Goal: Task Accomplishment & Management: Complete application form

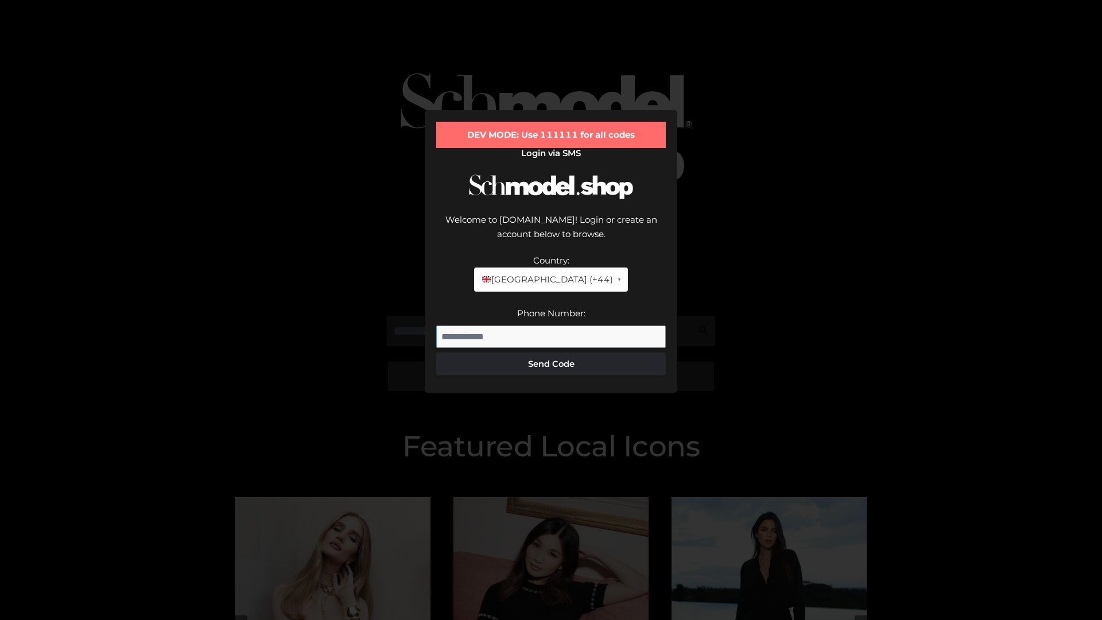
click at [551, 325] on input "Phone Number:" at bounding box center [551, 336] width 230 height 23
type input "**********"
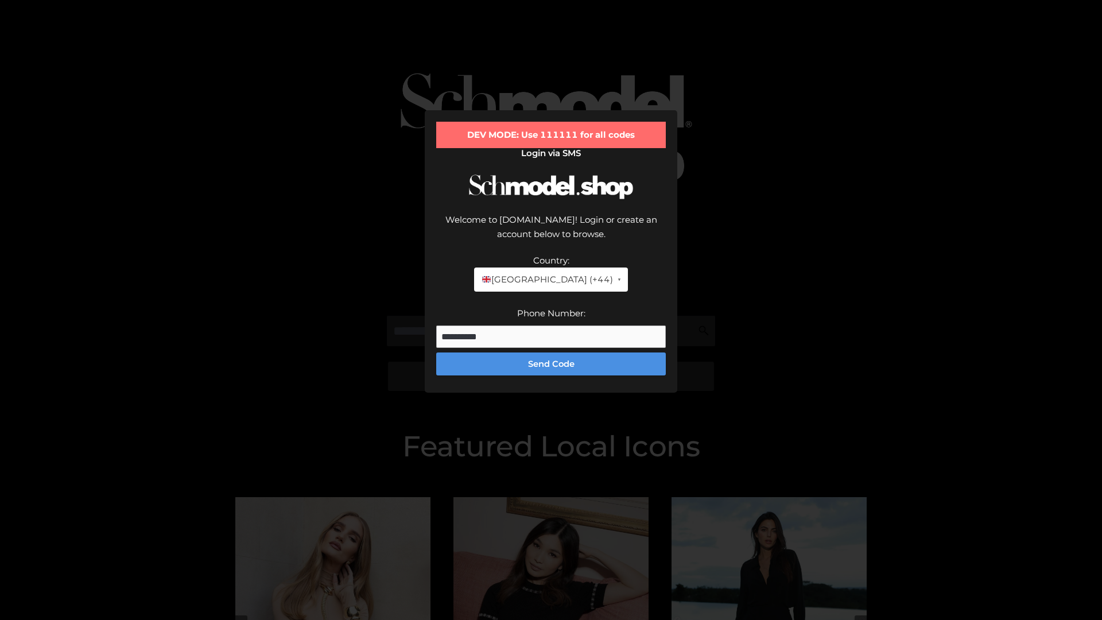
click at [551, 352] on button "Send Code" at bounding box center [551, 363] width 230 height 23
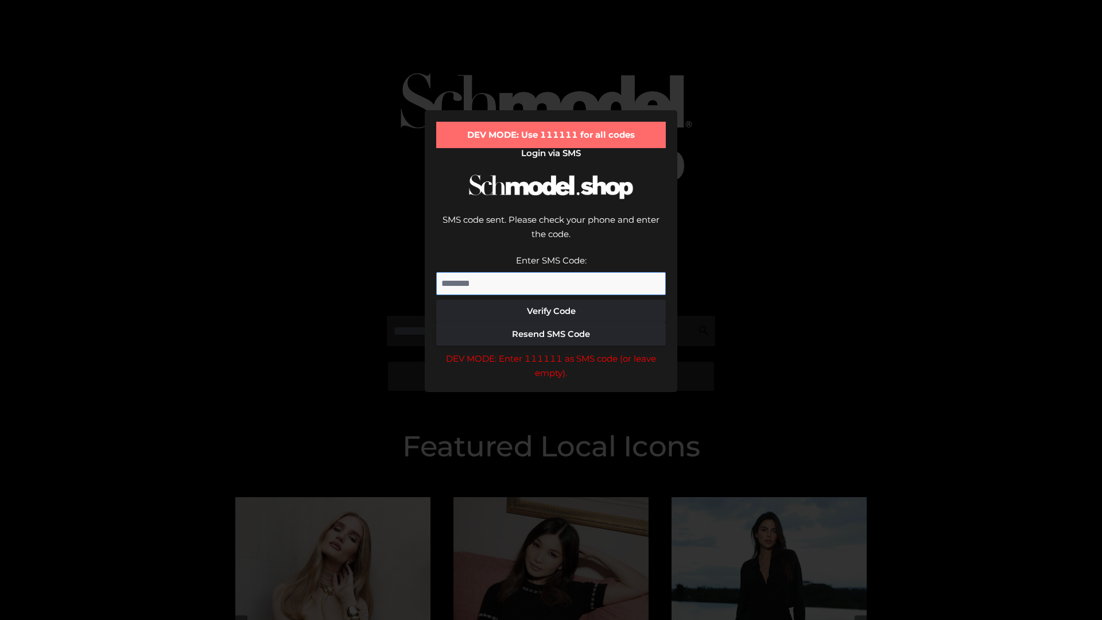
click at [551, 272] on input "Enter SMS Code:" at bounding box center [551, 283] width 230 height 23
type input "******"
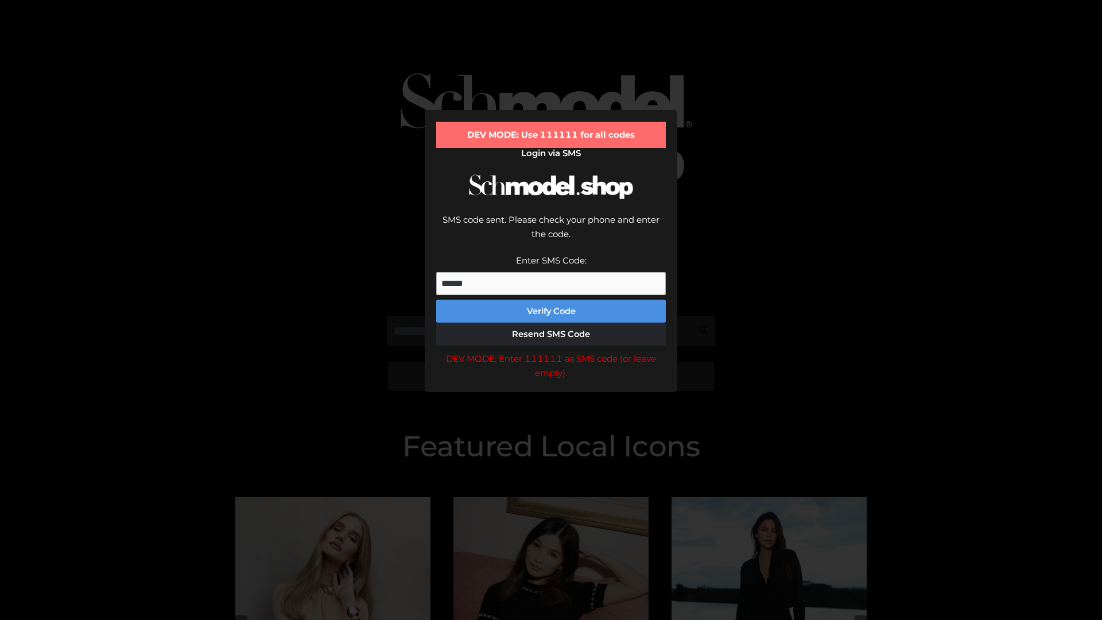
click at [551, 299] on button "Verify Code" at bounding box center [551, 310] width 230 height 23
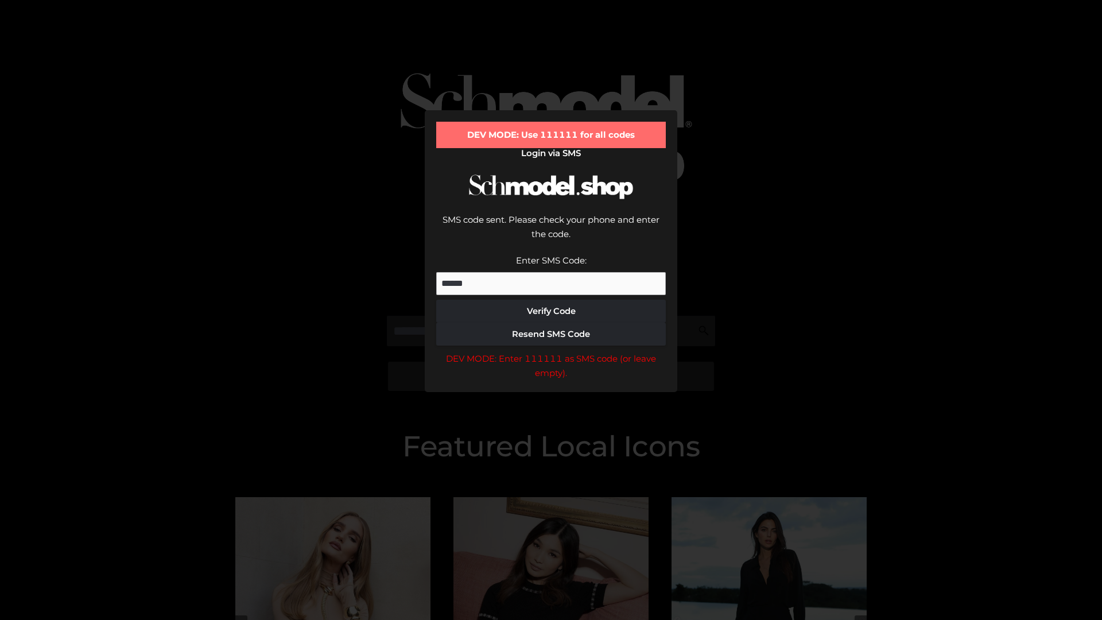
click at [551, 351] on div "DEV MODE: Enter 111111 as SMS code (or leave empty)." at bounding box center [551, 365] width 230 height 29
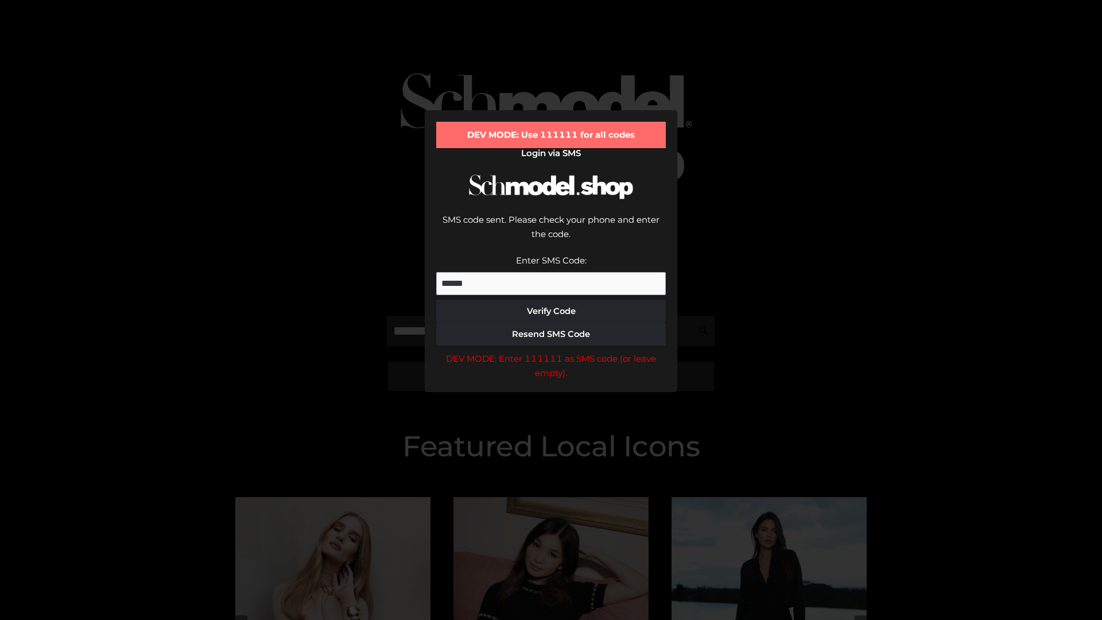
click at [551, 351] on div "DEV MODE: Enter 111111 as SMS code (or leave empty)." at bounding box center [551, 365] width 230 height 29
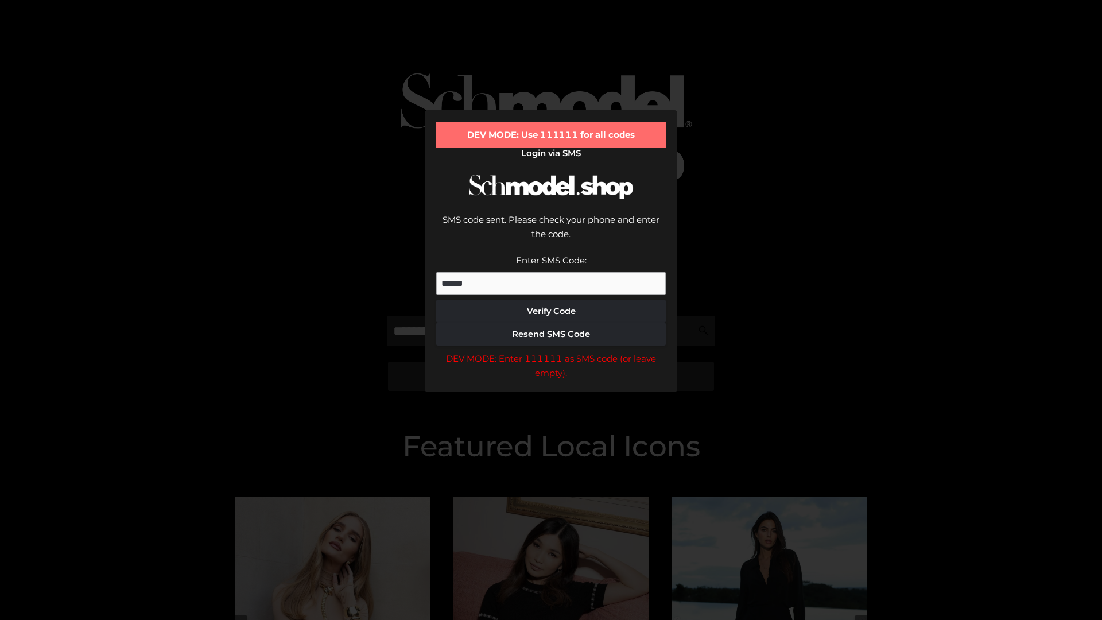
click at [551, 351] on div "DEV MODE: Enter 111111 as SMS code (or leave empty)." at bounding box center [551, 365] width 230 height 29
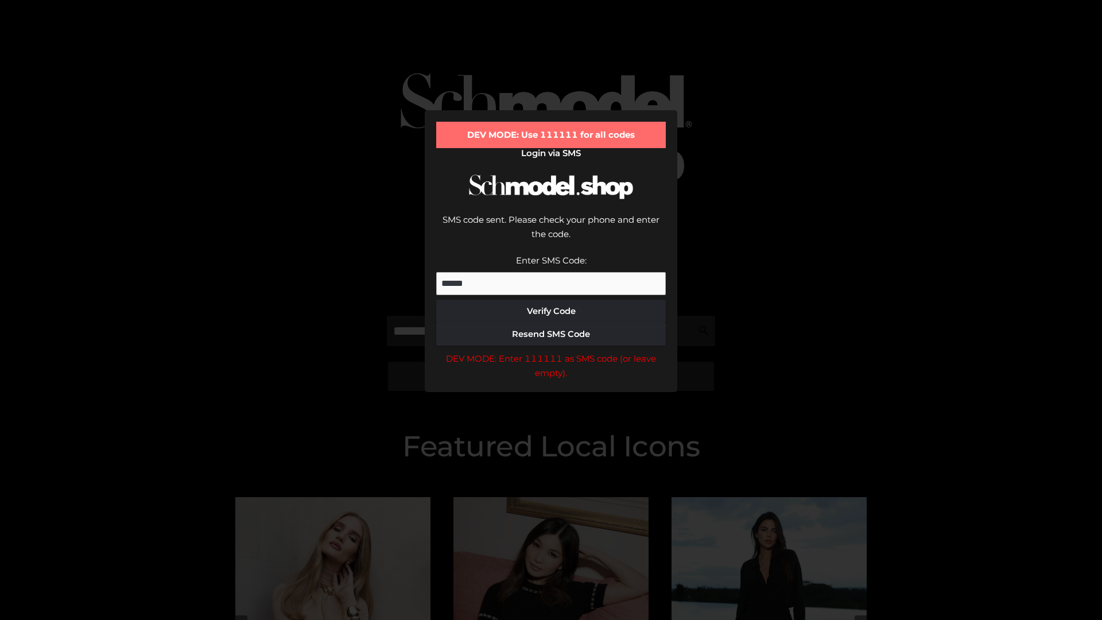
click at [551, 351] on div "DEV MODE: Enter 111111 as SMS code (or leave empty)." at bounding box center [551, 365] width 230 height 29
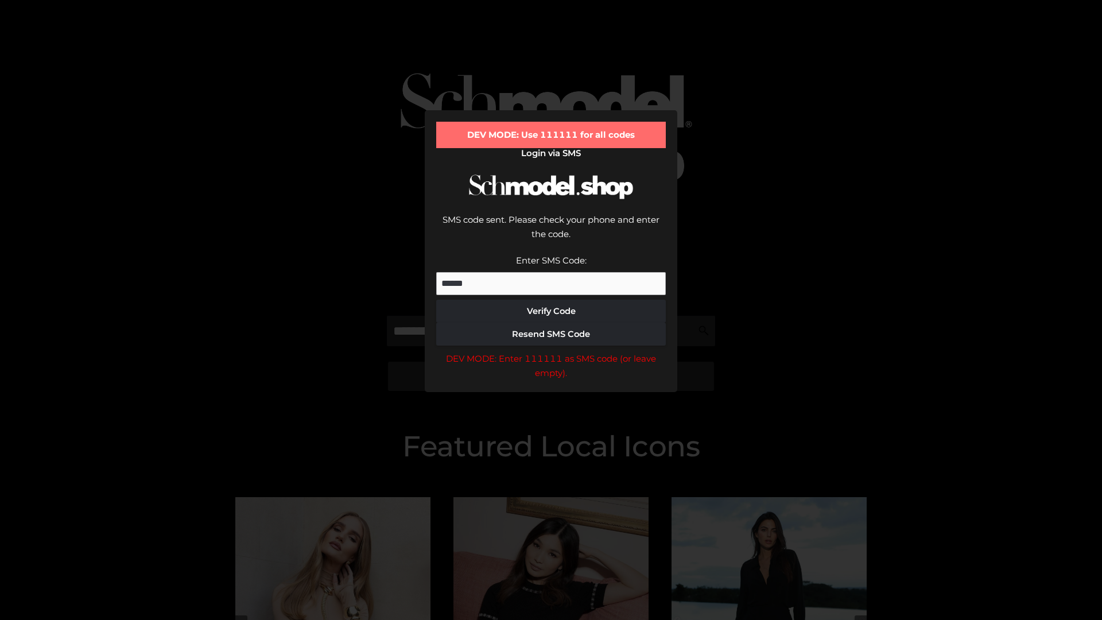
click at [551, 351] on div "DEV MODE: Enter 111111 as SMS code (or leave empty)." at bounding box center [551, 365] width 230 height 29
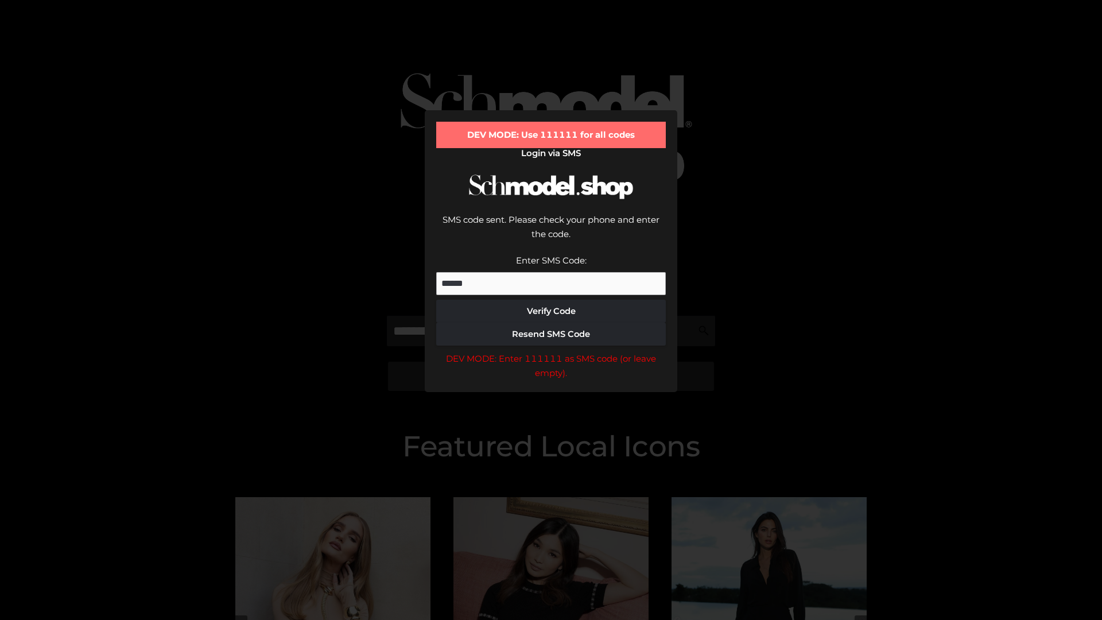
click at [551, 351] on div "DEV MODE: Enter 111111 as SMS code (or leave empty)." at bounding box center [551, 365] width 230 height 29
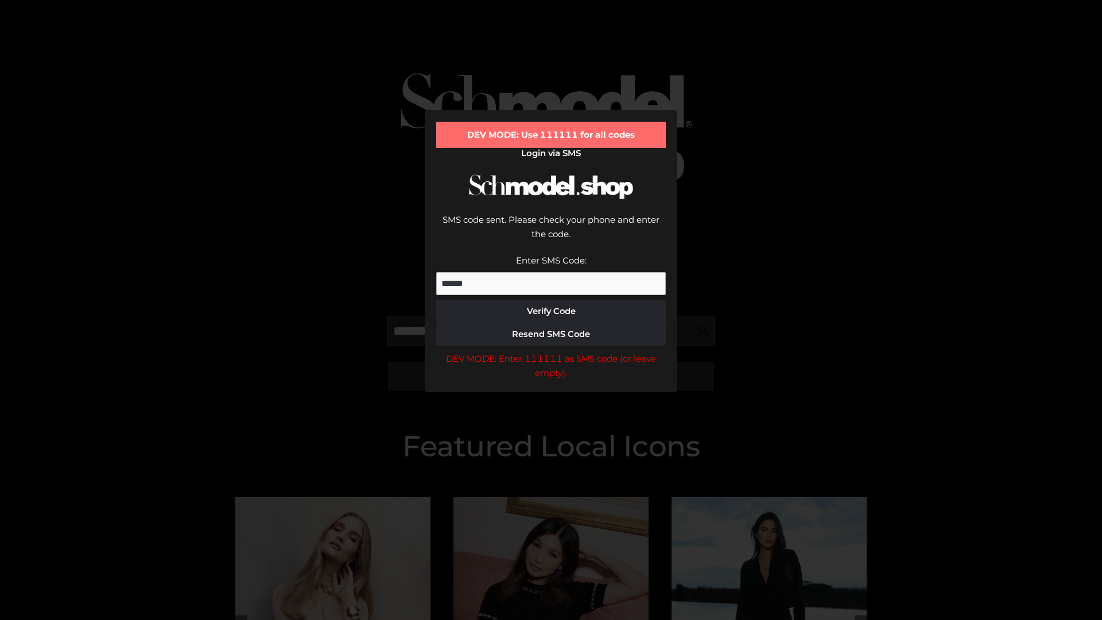
scroll to position [0, 59]
click at [551, 351] on div "DEV MODE: Enter 111111 as SMS code (or leave empty)." at bounding box center [551, 365] width 230 height 29
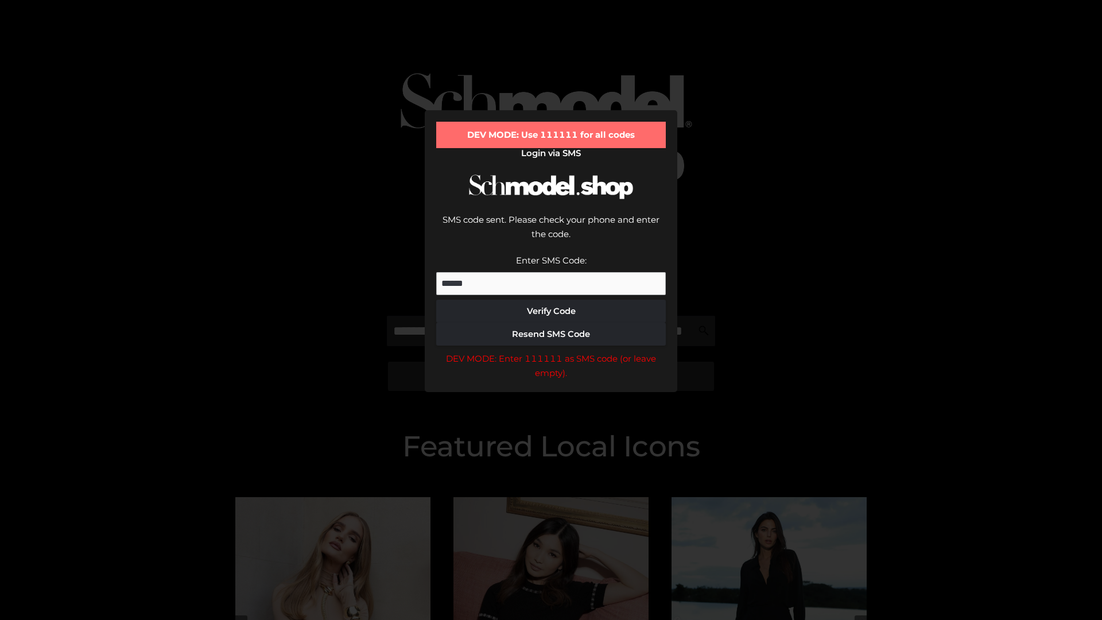
click at [551, 351] on div "DEV MODE: Enter 111111 as SMS code (or leave empty)." at bounding box center [551, 365] width 230 height 29
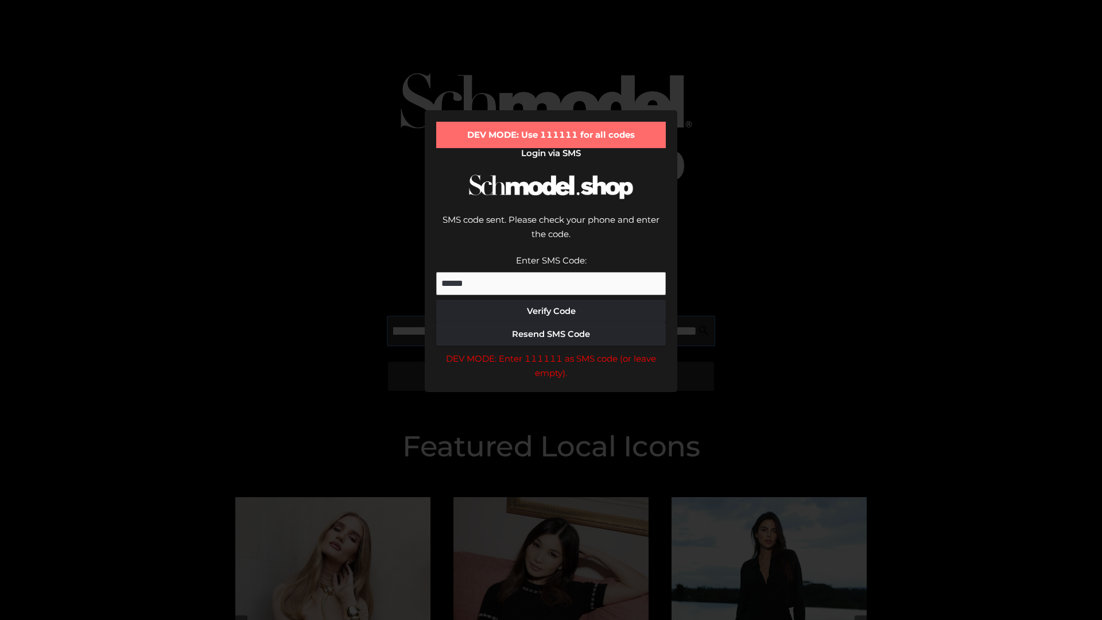
scroll to position [0, 125]
click at [551, 351] on div "DEV MODE: Enter 111111 as SMS code (or leave empty)." at bounding box center [551, 365] width 230 height 29
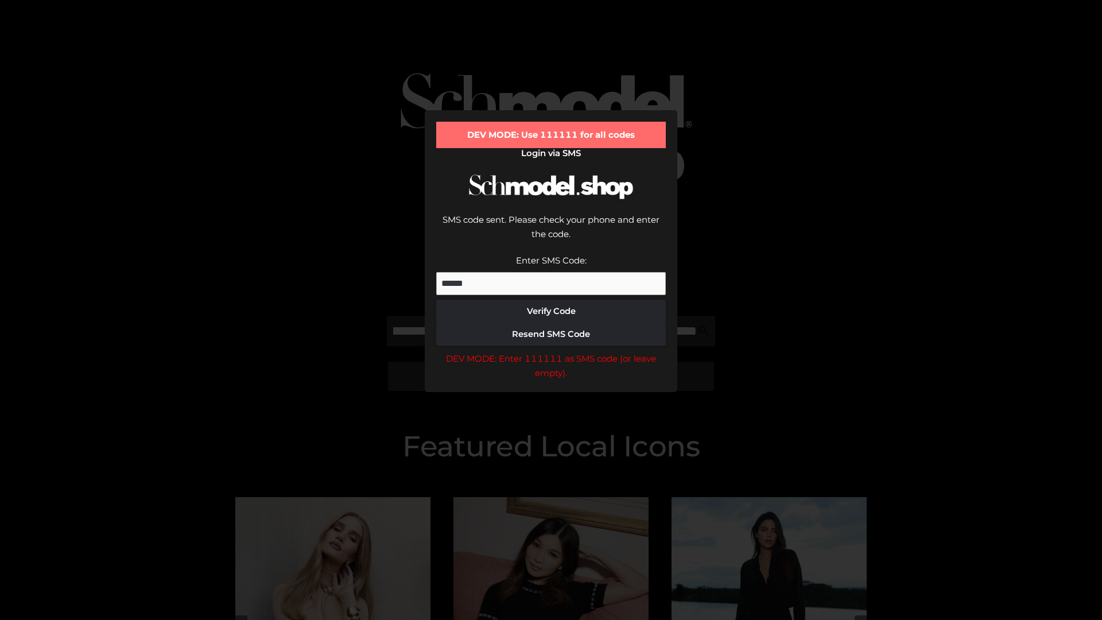
click at [551, 351] on div "DEV MODE: Enter 111111 as SMS code (or leave empty)." at bounding box center [551, 365] width 230 height 29
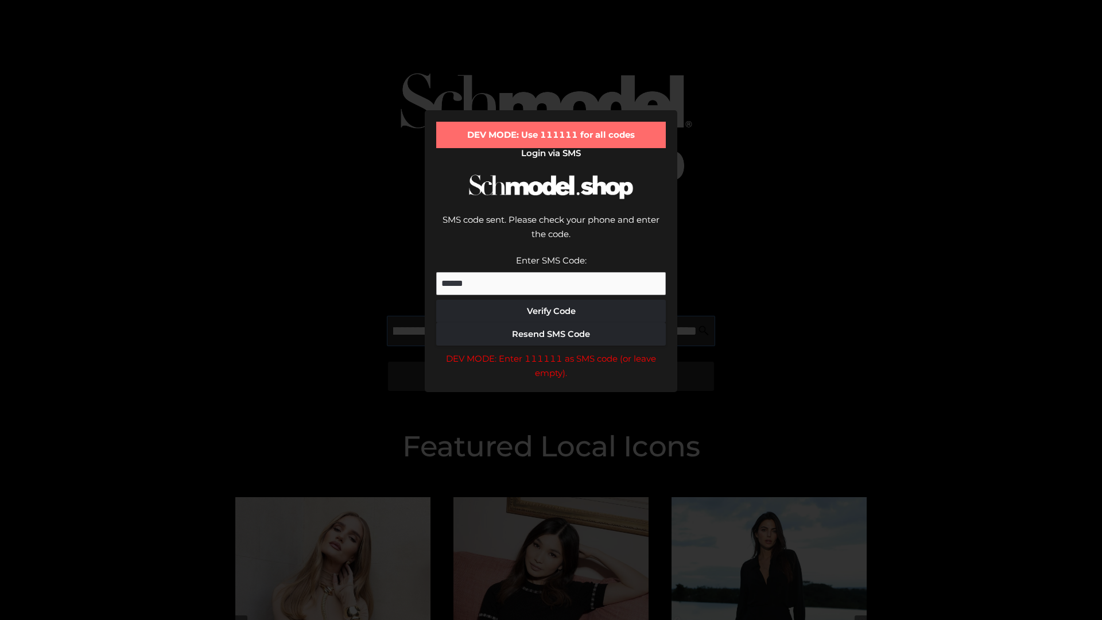
scroll to position [0, 195]
click at [551, 351] on div "DEV MODE: Enter 111111 as SMS code (or leave empty)." at bounding box center [551, 365] width 230 height 29
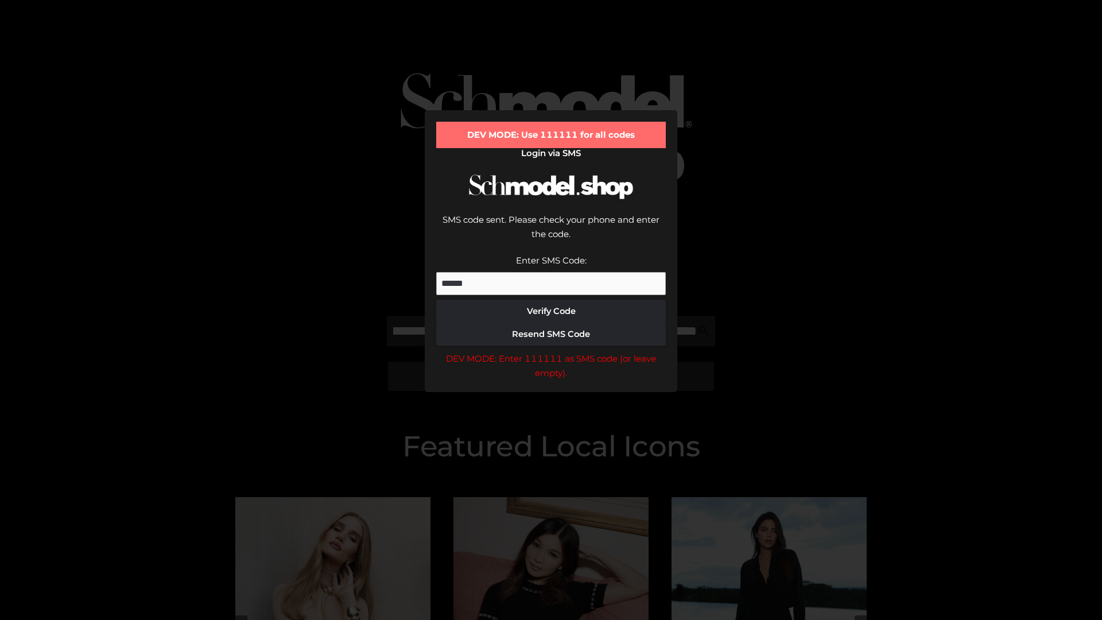
click at [551, 351] on div "DEV MODE: Enter 111111 as SMS code (or leave empty)." at bounding box center [551, 365] width 230 height 29
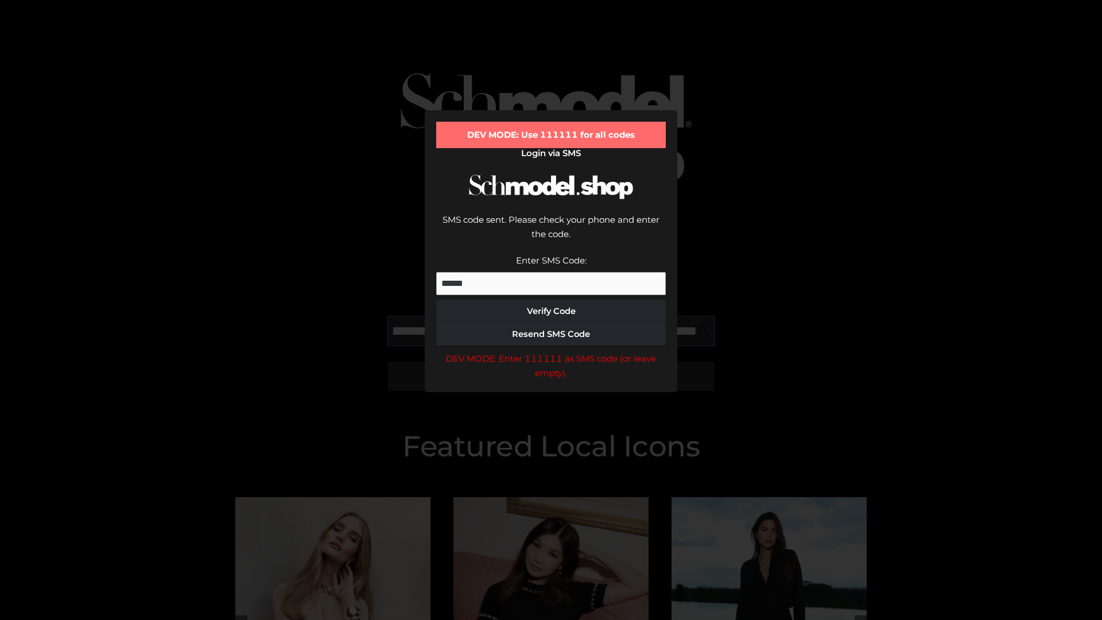
scroll to position [0, 267]
click at [551, 351] on div "DEV MODE: Enter 111111 as SMS code (or leave empty)." at bounding box center [551, 365] width 230 height 29
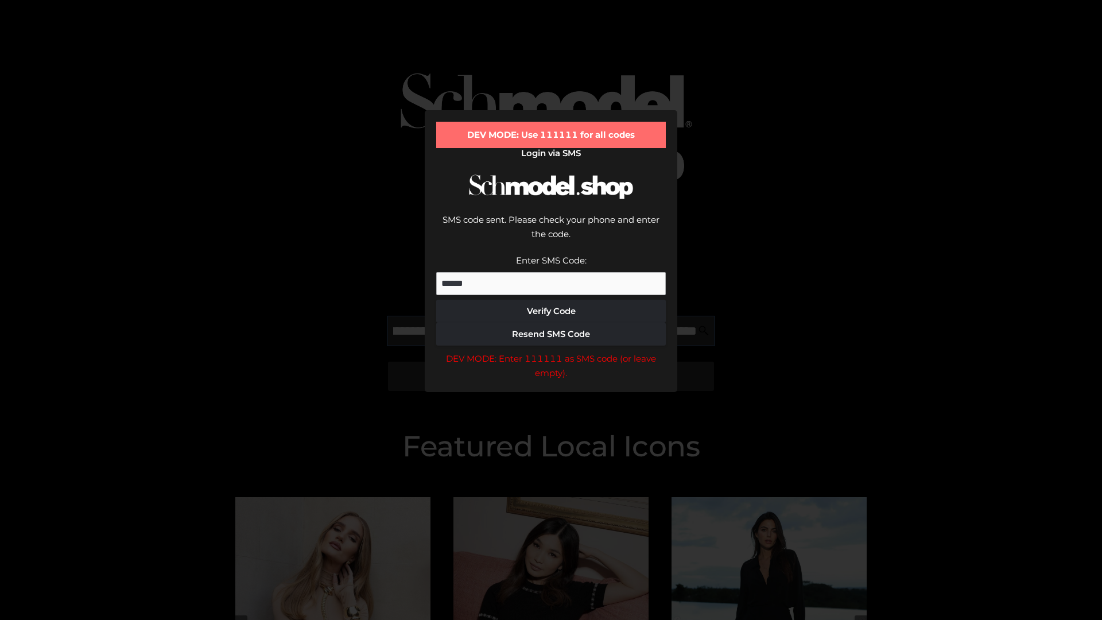
type input "**********"
click at [551, 351] on div "DEV MODE: Enter 111111 as SMS code (or leave empty)." at bounding box center [551, 365] width 230 height 29
